Goal: Transaction & Acquisition: Book appointment/travel/reservation

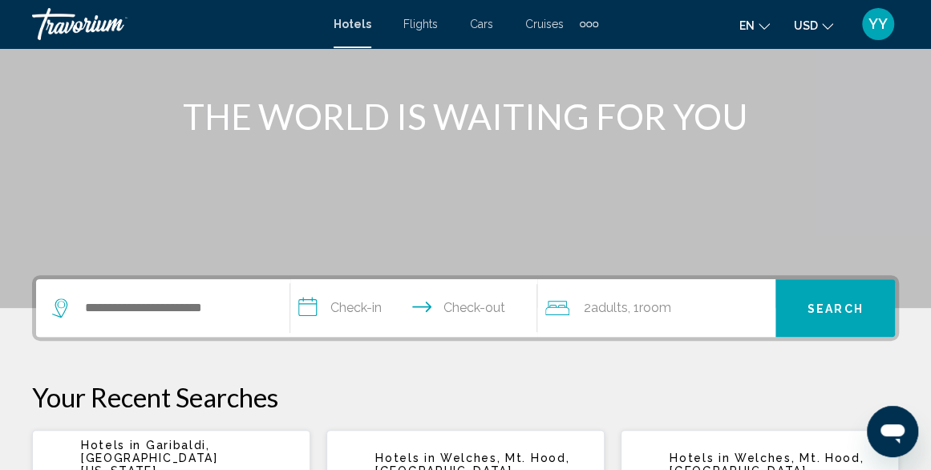
scroll to position [172, 0]
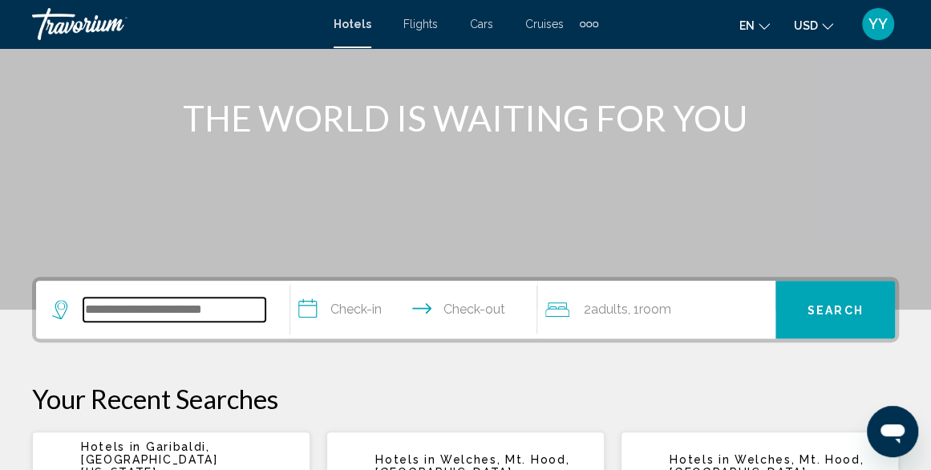
click at [204, 310] on input "Search widget" at bounding box center [174, 310] width 182 height 24
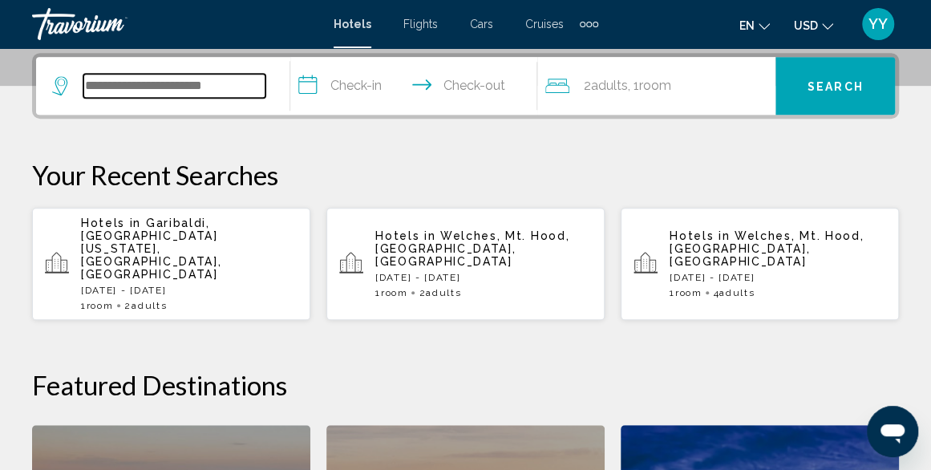
scroll to position [396, 0]
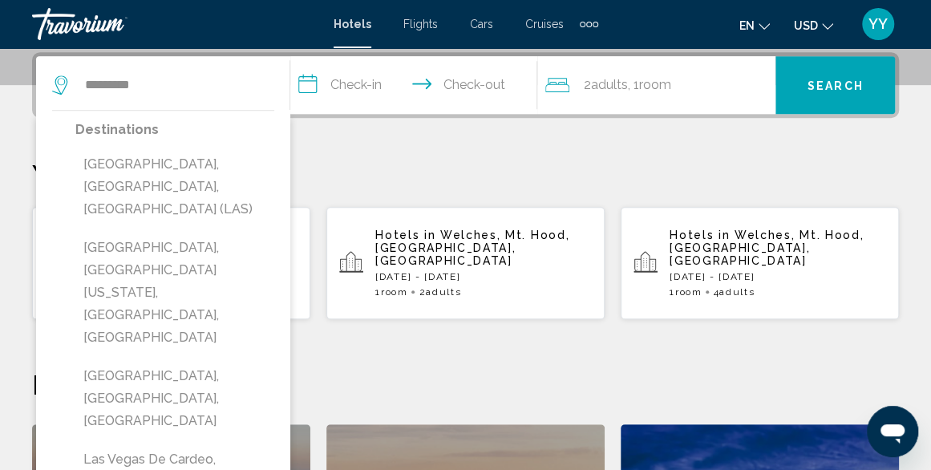
click at [111, 181] on button "[GEOGRAPHIC_DATA], [GEOGRAPHIC_DATA], [GEOGRAPHIC_DATA] (LAS)" at bounding box center [174, 186] width 199 height 75
type input "**********"
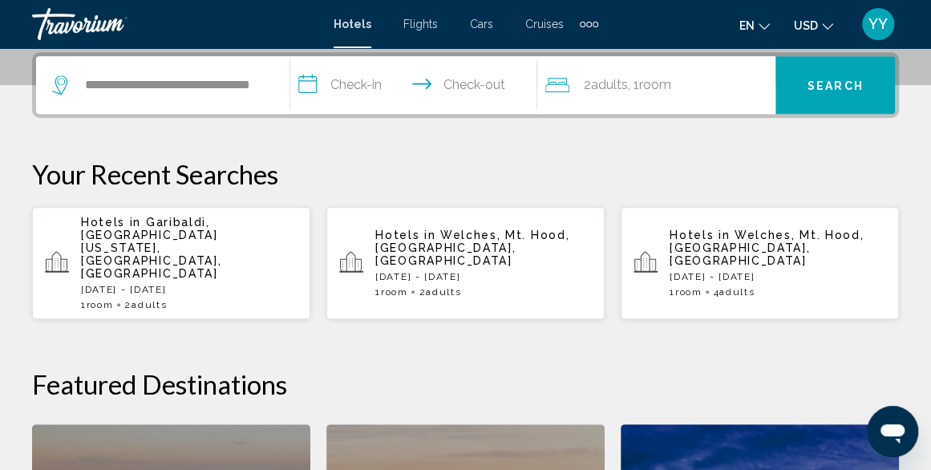
click at [316, 84] on input "**********" at bounding box center [416, 87] width 253 height 63
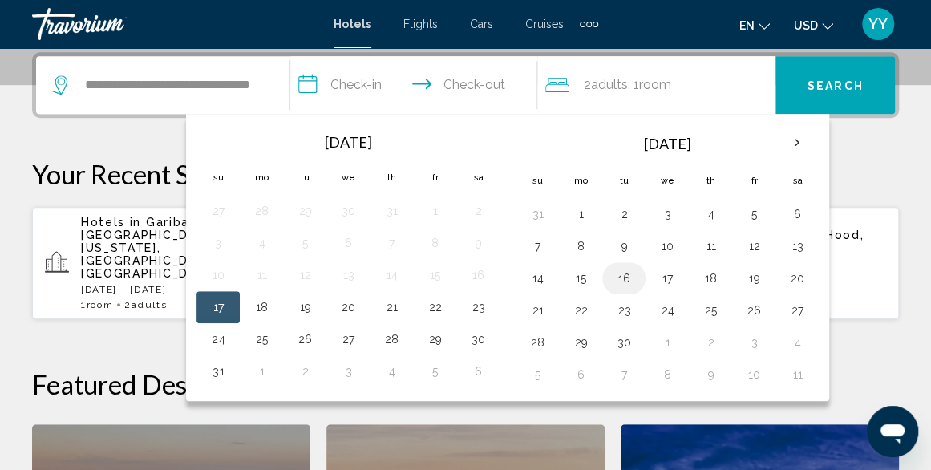
click at [614, 275] on button "16" at bounding box center [624, 278] width 26 height 22
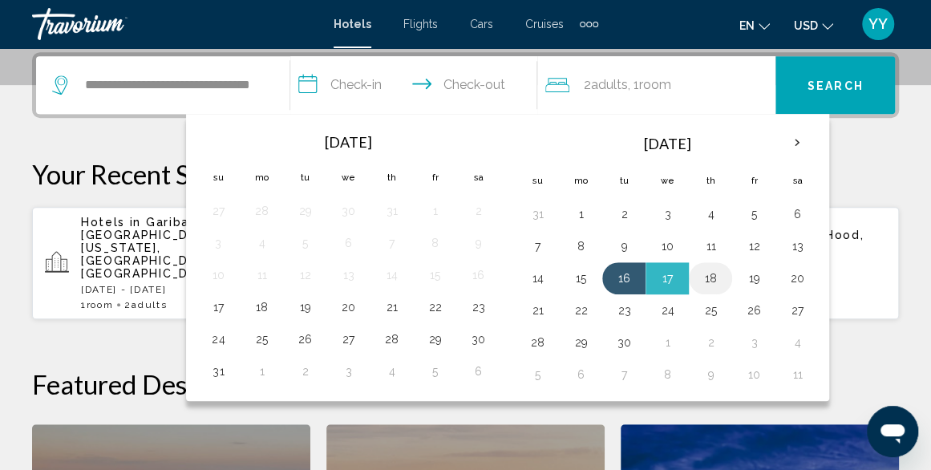
click at [715, 272] on button "18" at bounding box center [711, 278] width 26 height 22
type input "**********"
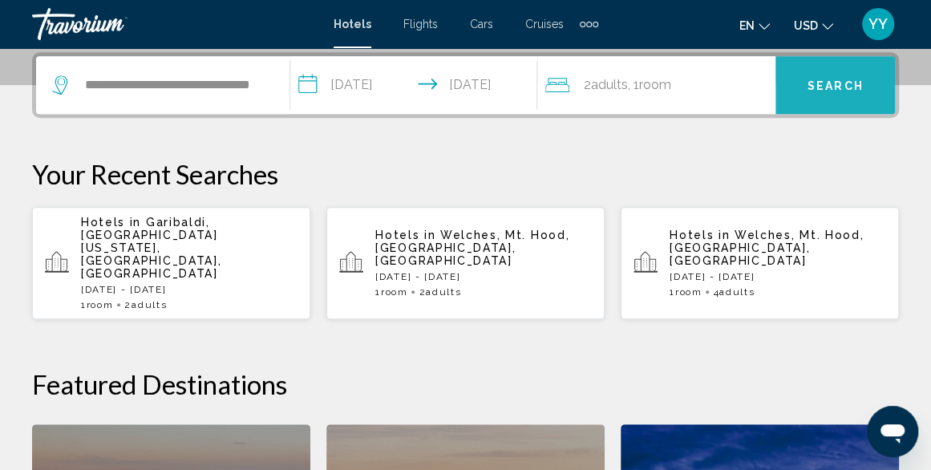
click at [818, 84] on span "Search" at bounding box center [836, 85] width 56 height 13
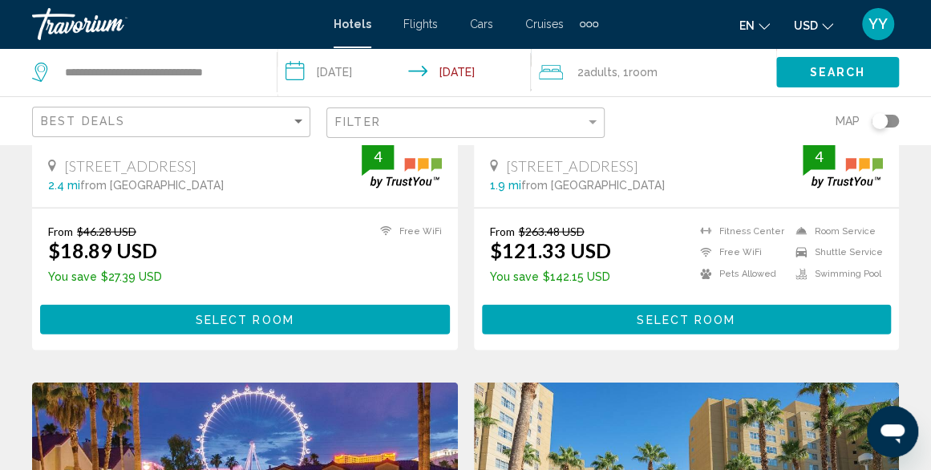
scroll to position [1560, 0]
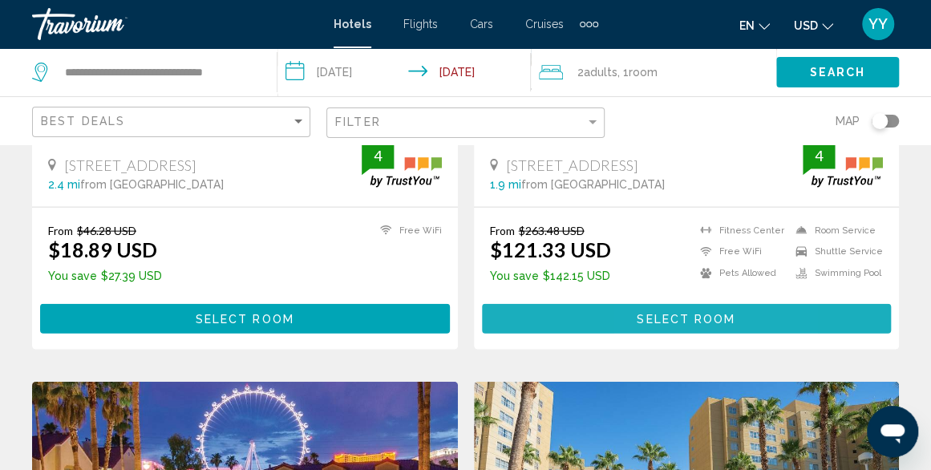
click at [650, 318] on span "Select Room" at bounding box center [686, 319] width 99 height 13
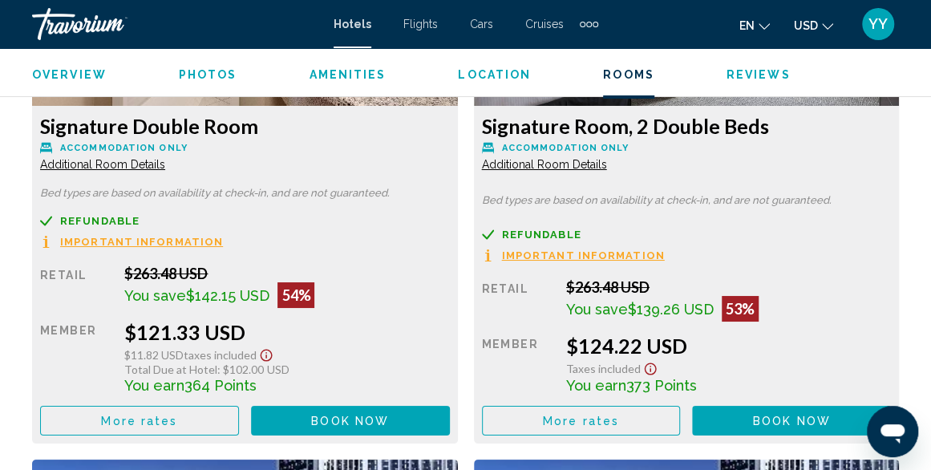
scroll to position [2648, 0]
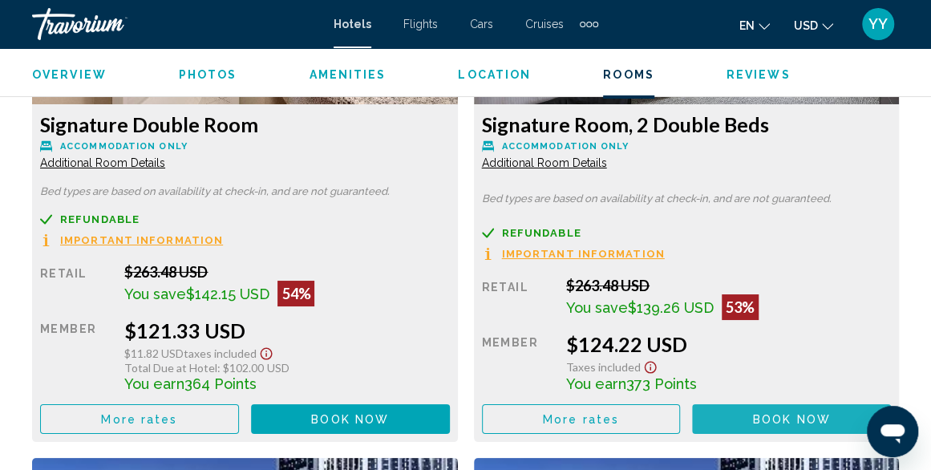
click at [721, 419] on button "Book now No longer available" at bounding box center [791, 419] width 199 height 30
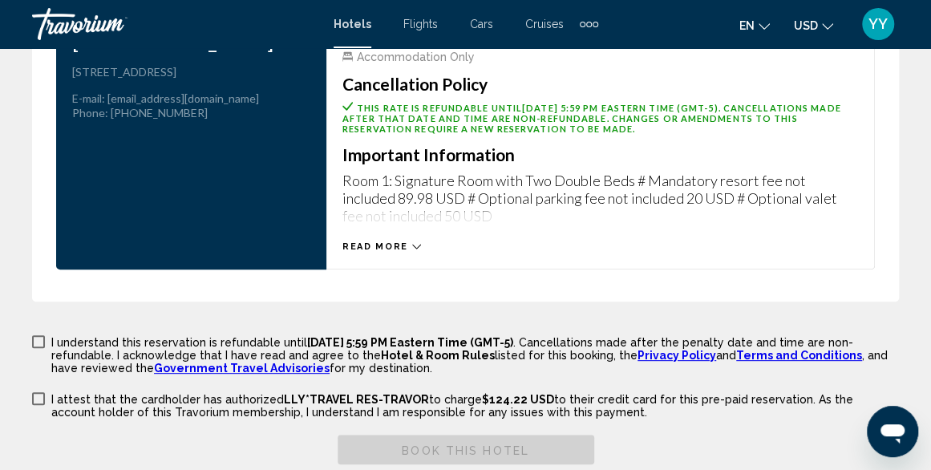
scroll to position [2914, 0]
click at [412, 243] on icon "Main content" at bounding box center [416, 245] width 9 height 5
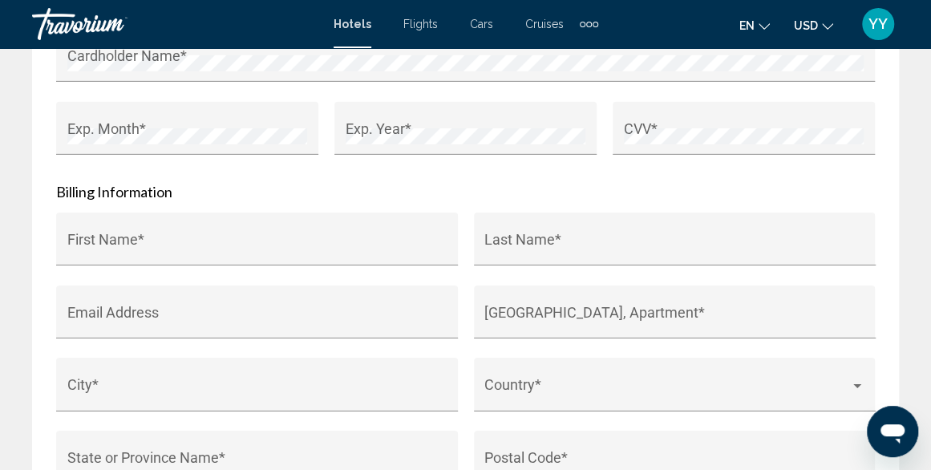
scroll to position [2280, 0]
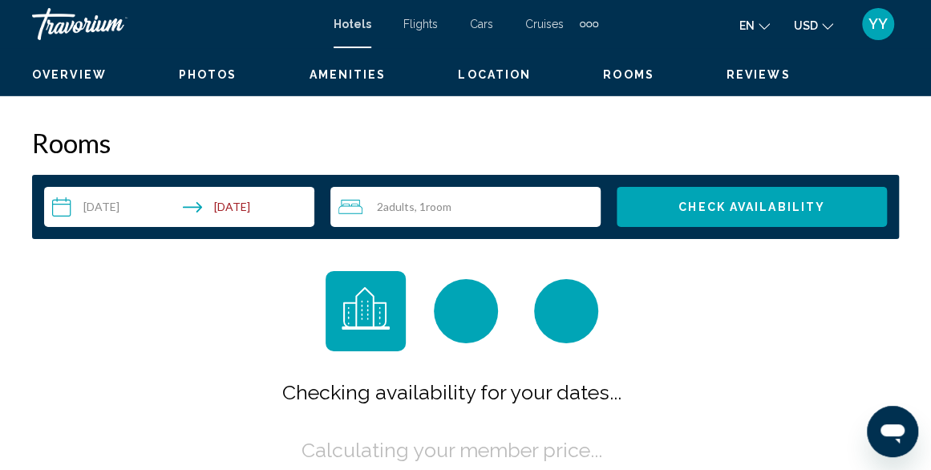
scroll to position [194, 0]
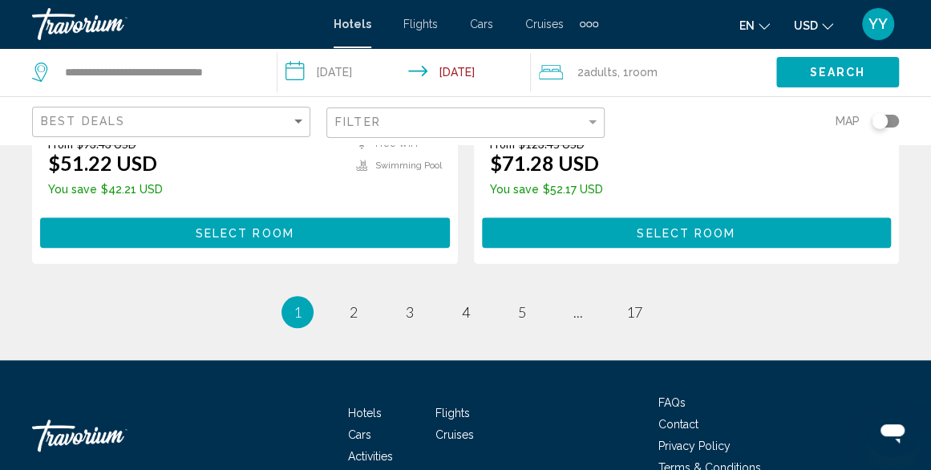
scroll to position [3367, 0]
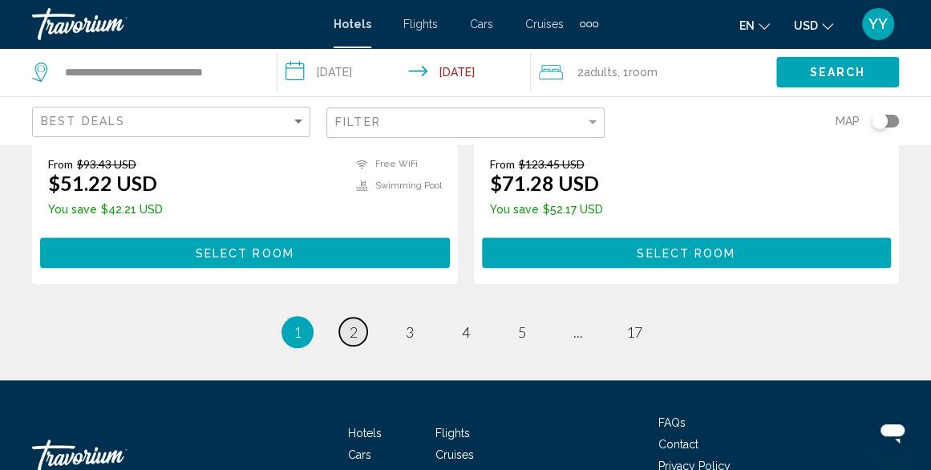
click at [350, 327] on span "2" at bounding box center [354, 332] width 8 height 18
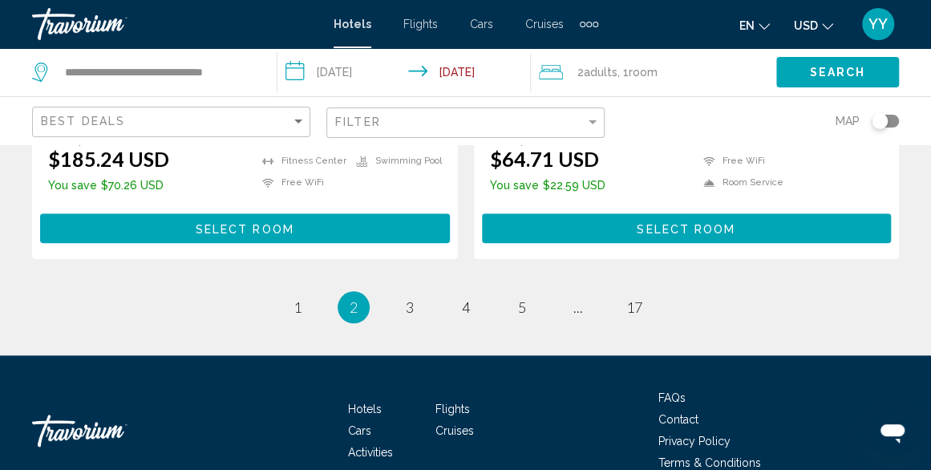
scroll to position [3376, 0]
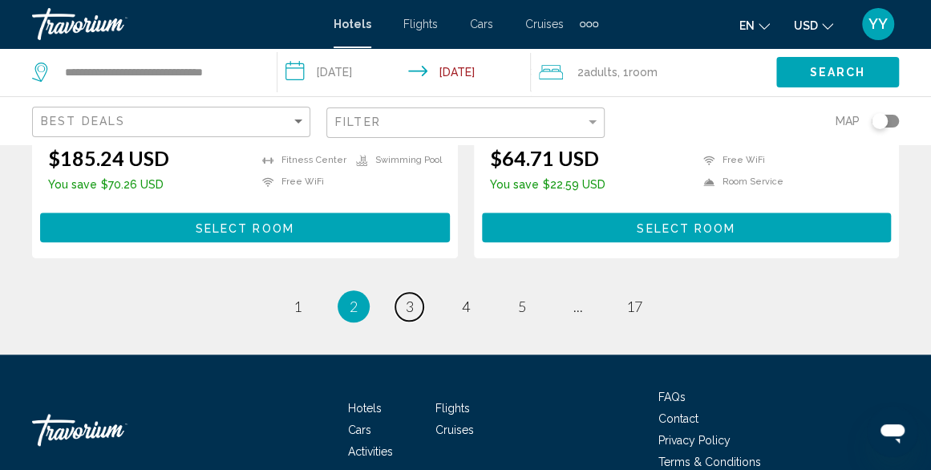
click at [407, 315] on span "3" at bounding box center [410, 307] width 8 height 18
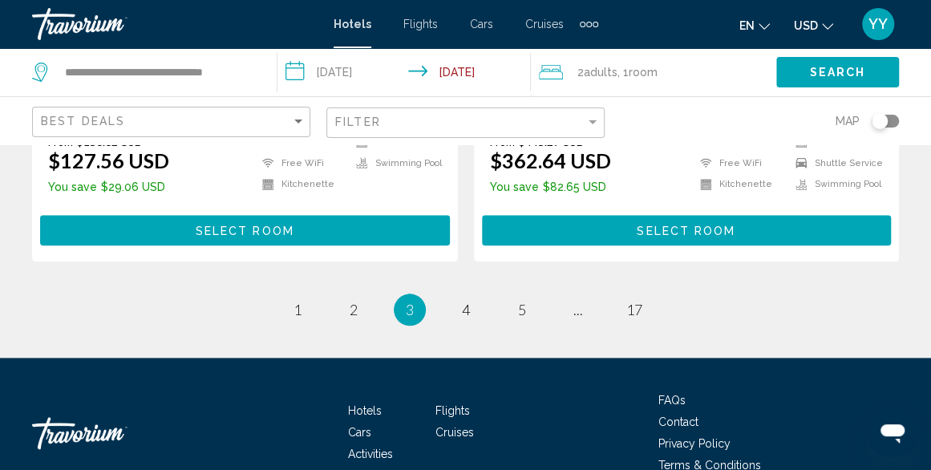
scroll to position [3487, 0]
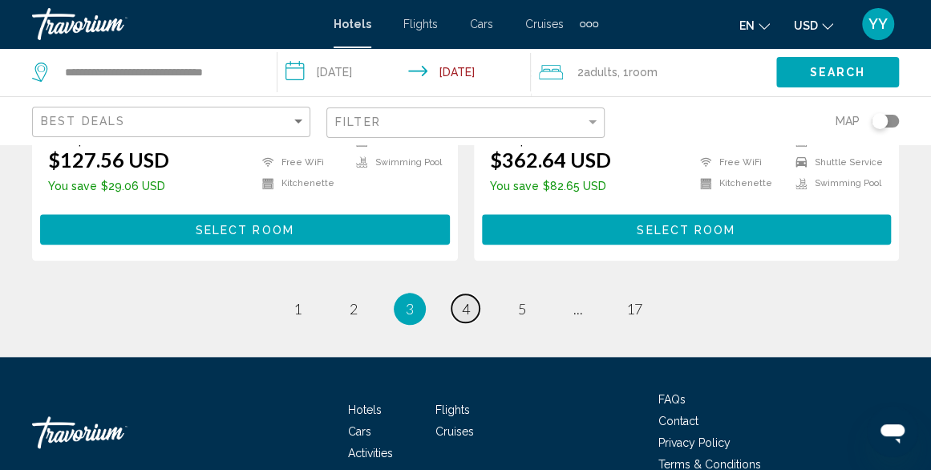
click at [470, 294] on link "page 4" at bounding box center [465, 308] width 28 height 28
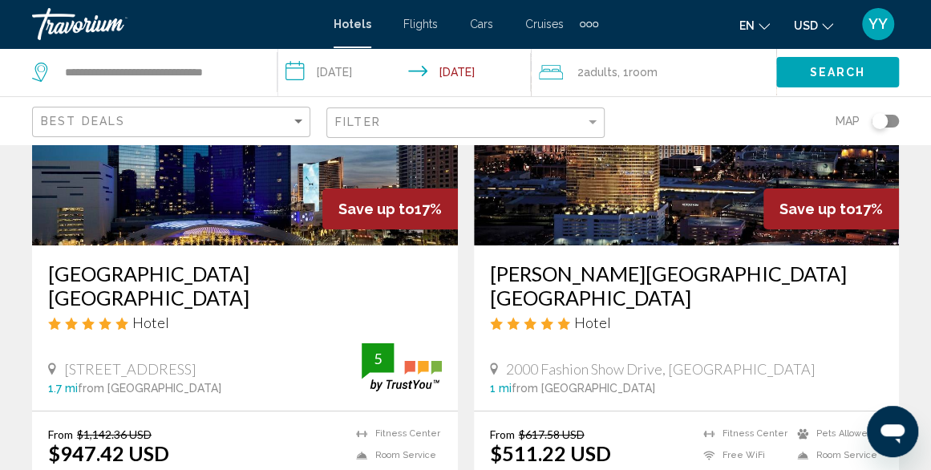
scroll to position [2551, 0]
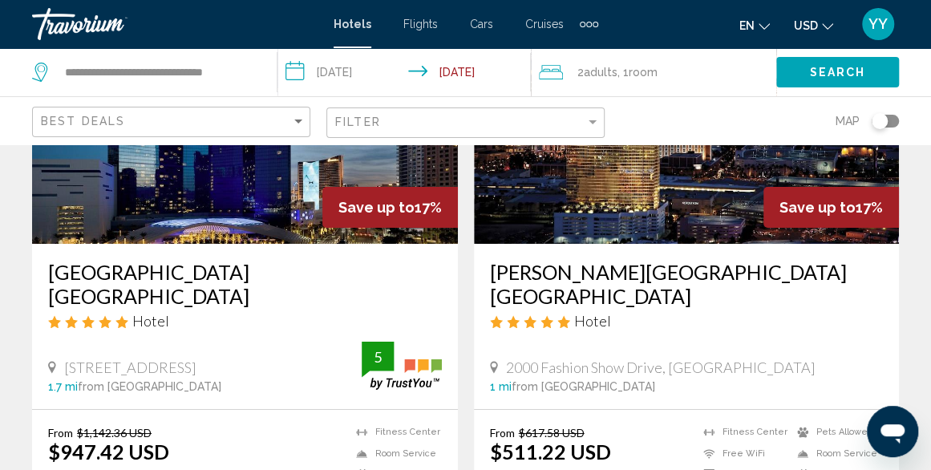
click at [484, 207] on img "Main content" at bounding box center [687, 115] width 426 height 257
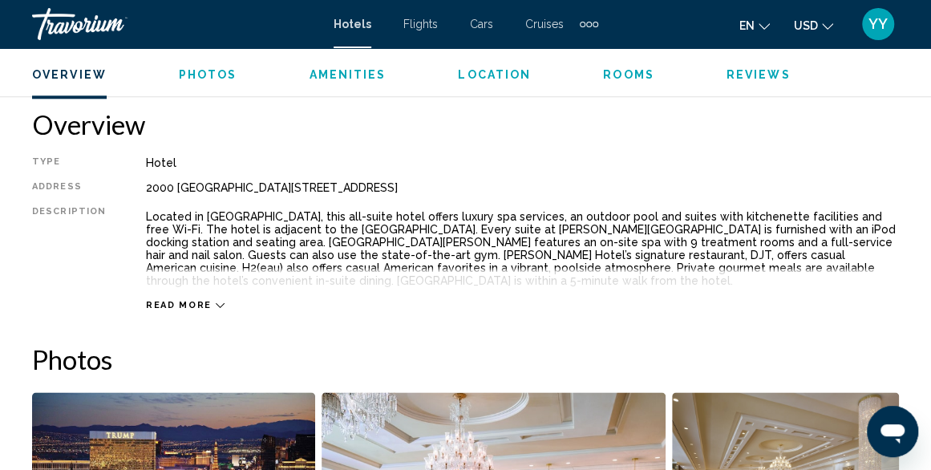
scroll to position [783, 0]
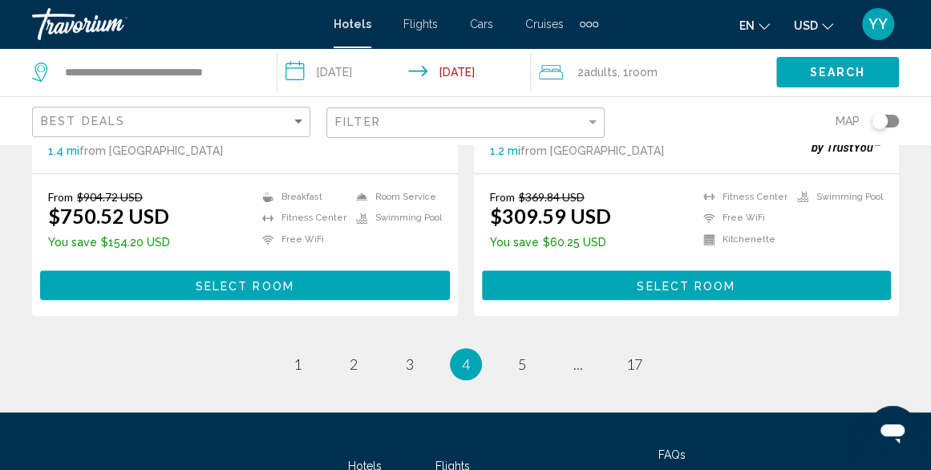
scroll to position [3370, 0]
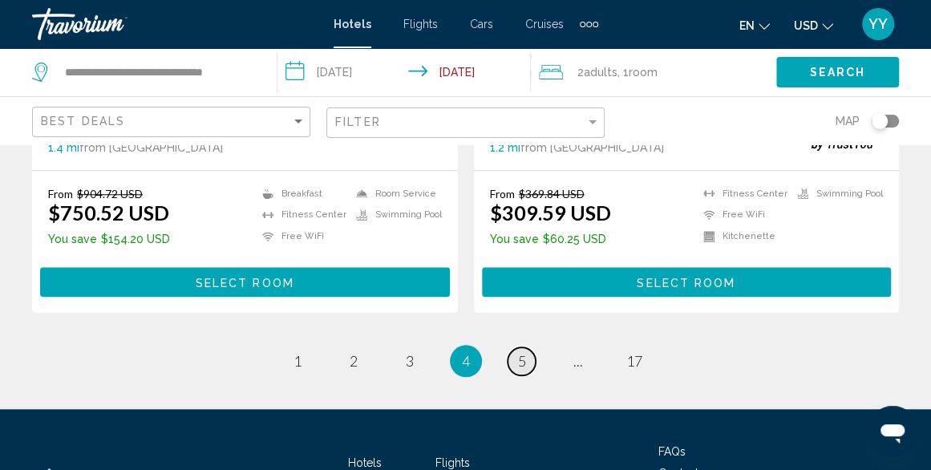
click at [520, 352] on span "5" at bounding box center [522, 361] width 8 height 18
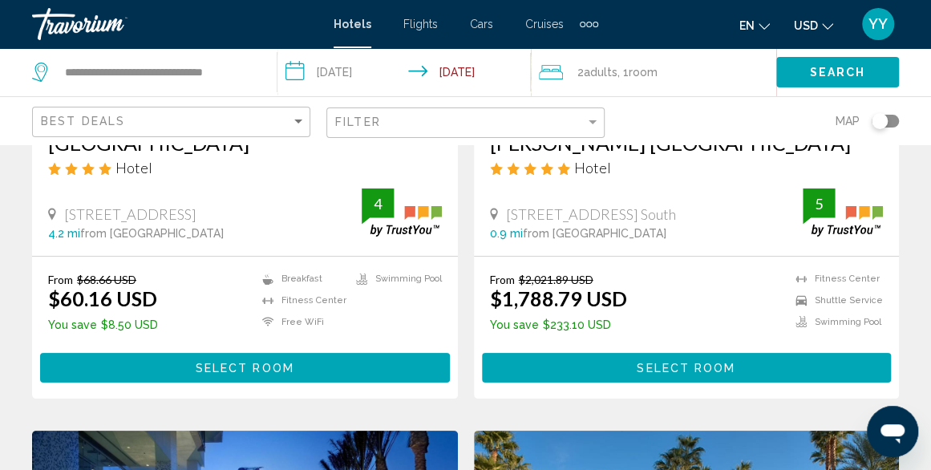
scroll to position [2682, 0]
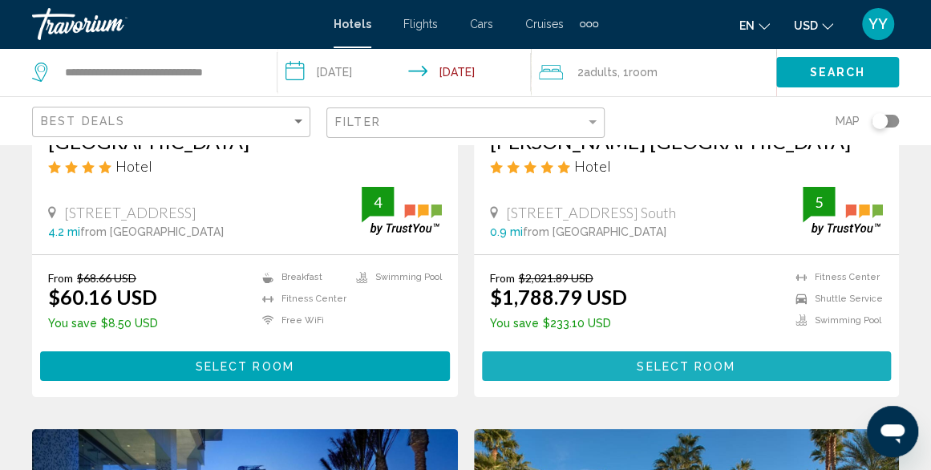
click at [584, 351] on button "Select Room" at bounding box center [687, 366] width 410 height 30
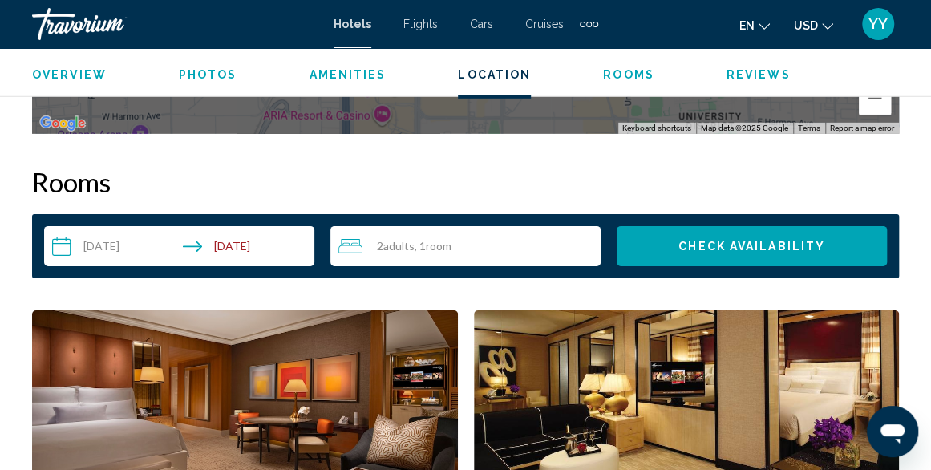
scroll to position [2242, 0]
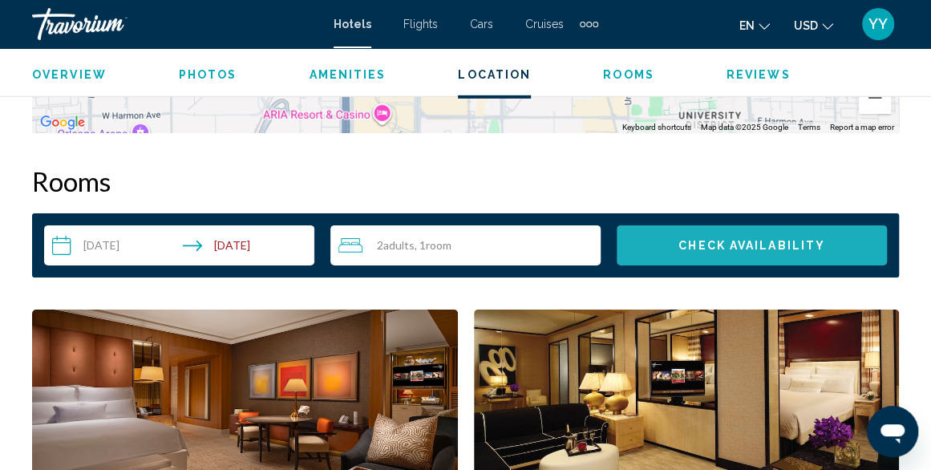
click at [723, 240] on span "Check Availability" at bounding box center [751, 246] width 147 height 13
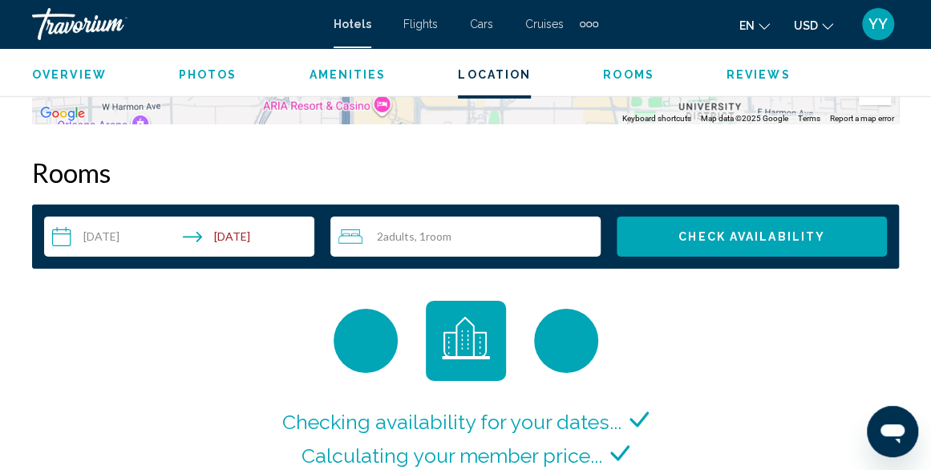
scroll to position [2249, 0]
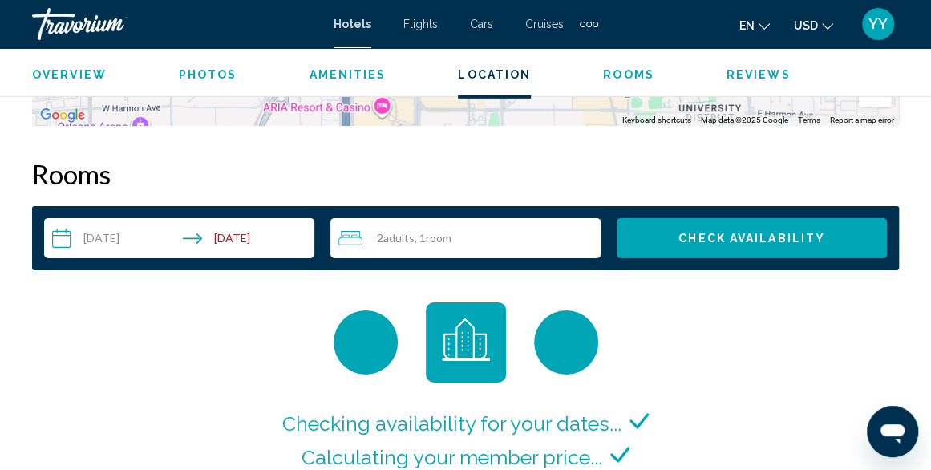
click at [863, 458] on div "Checking availability for your dates... Calculating your member price... Perfor…" at bounding box center [465, 416] width 867 height 229
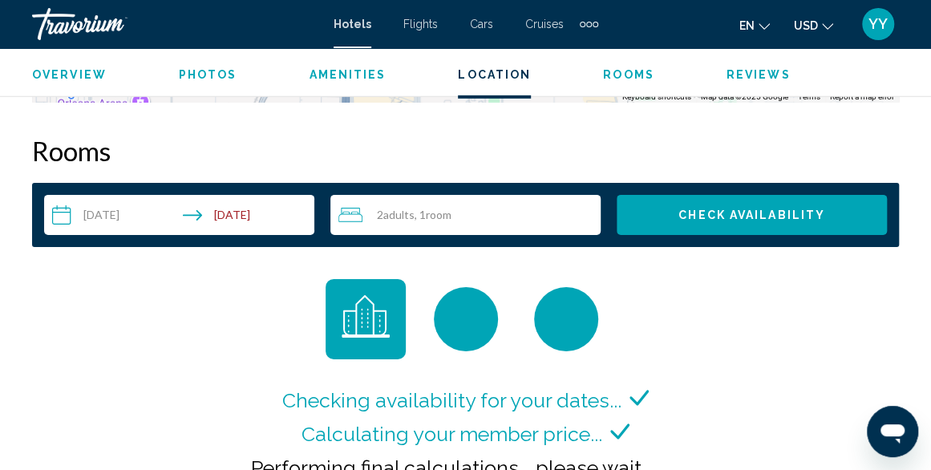
scroll to position [2273, 0]
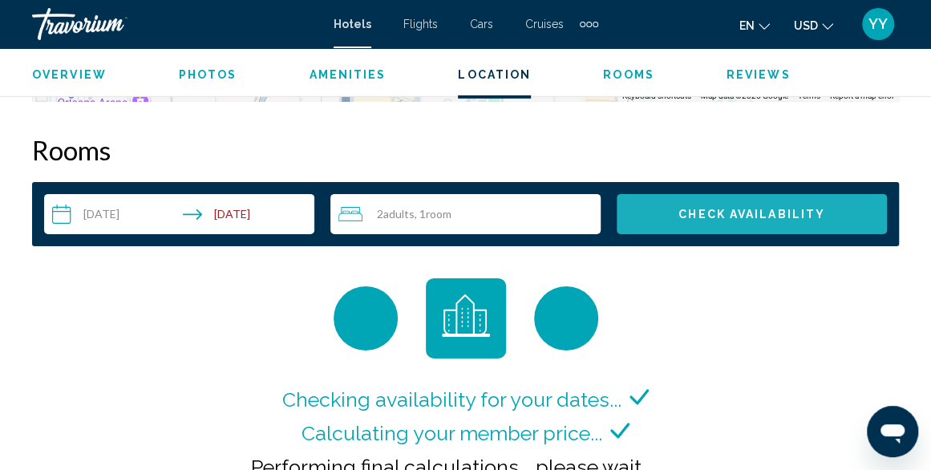
click at [662, 217] on button "Check Availability" at bounding box center [752, 214] width 270 height 40
